Goal: Information Seeking & Learning: Learn about a topic

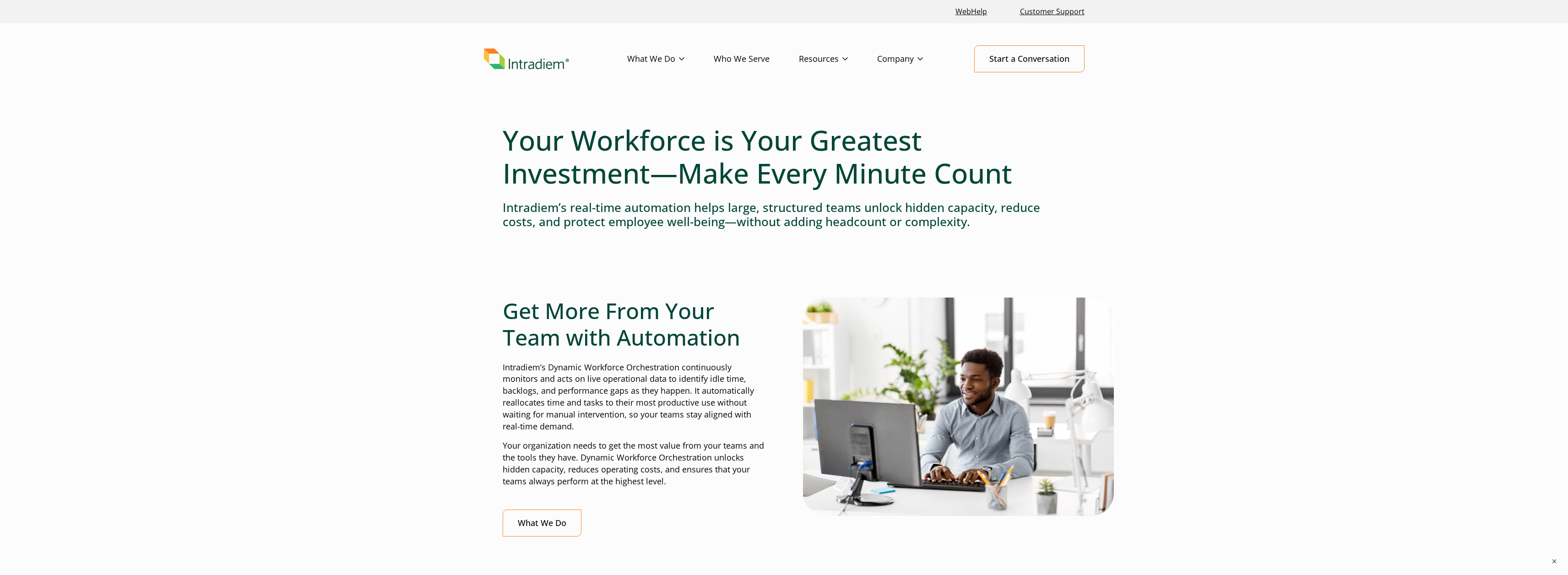
click at [753, 60] on link "Who We Serve" at bounding box center [756, 59] width 85 height 27
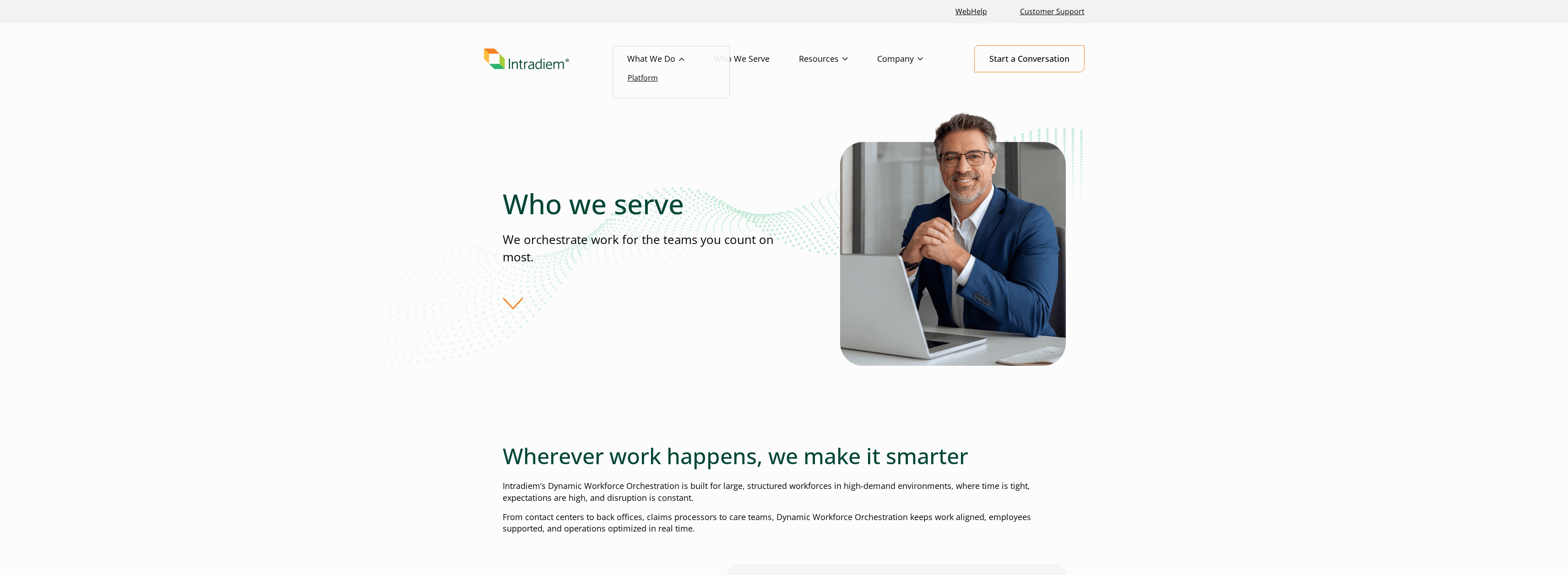
click at [643, 80] on link "Platform" at bounding box center [643, 77] width 30 height 10
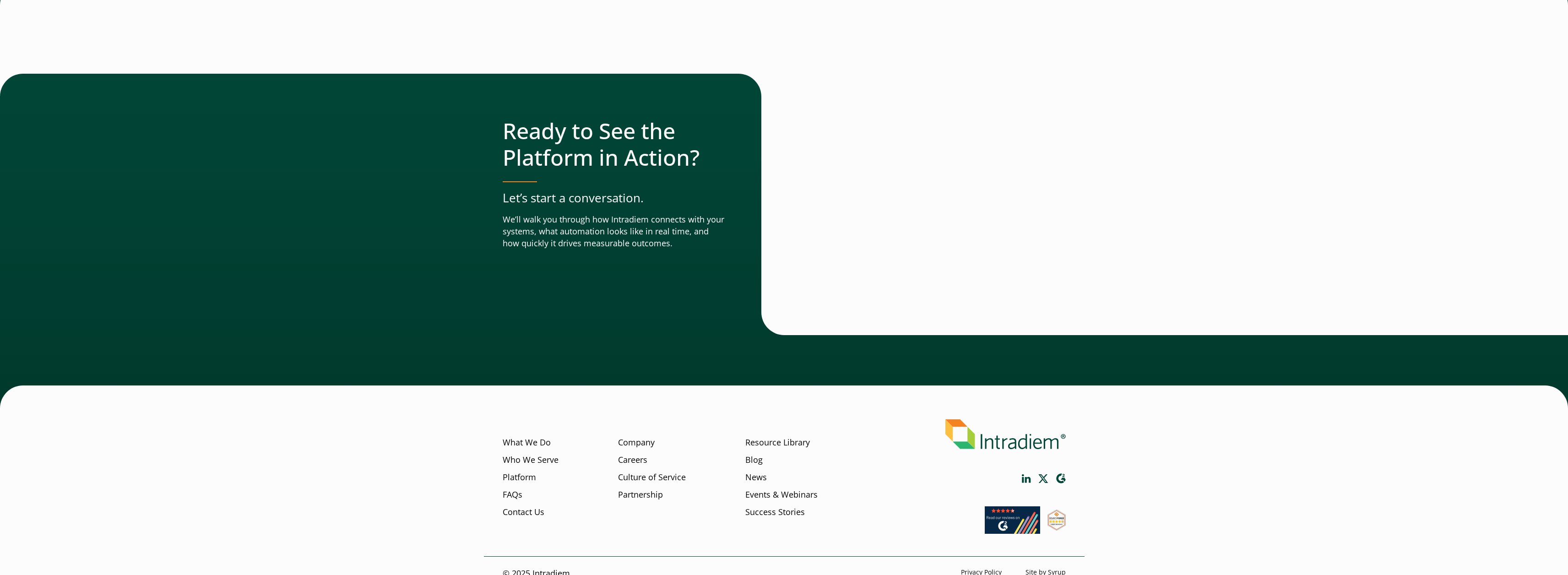
scroll to position [3052, 0]
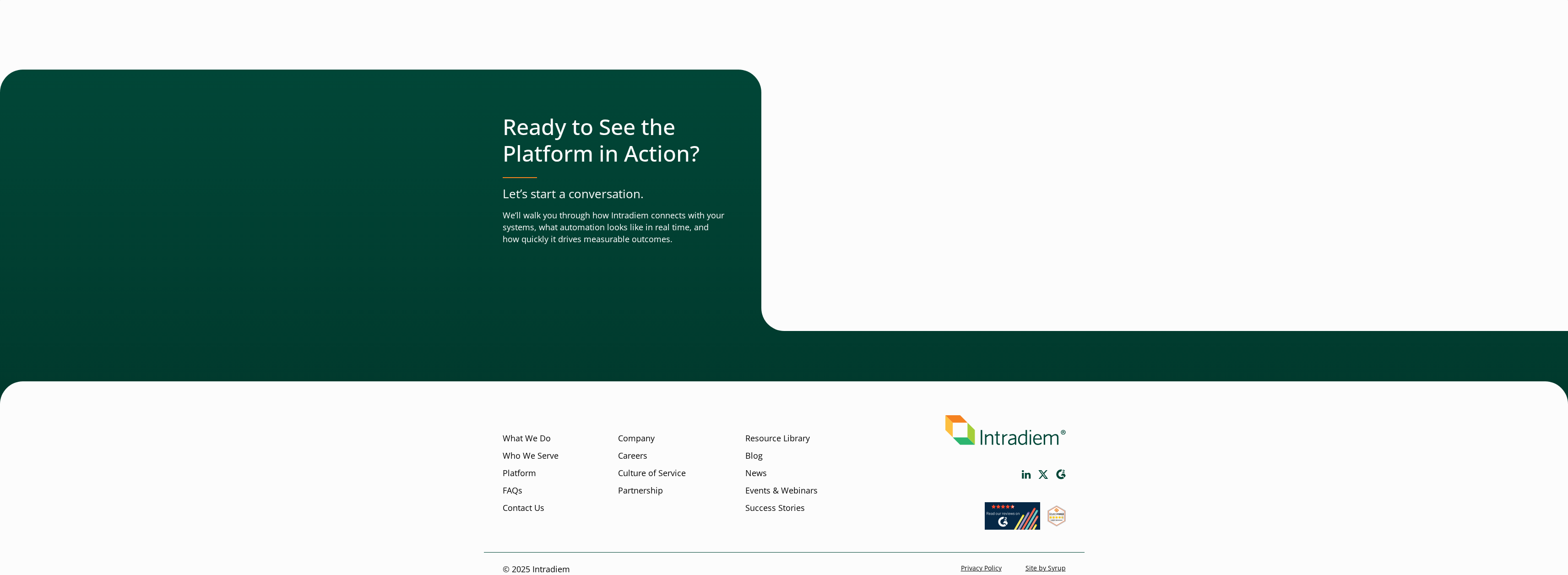
click at [311, 149] on div "Ready to See the Platform in Action? Let’s start a conversation. We’ll walk you…" at bounding box center [784, 237] width 1568 height 335
